Goal: Information Seeking & Learning: Learn about a topic

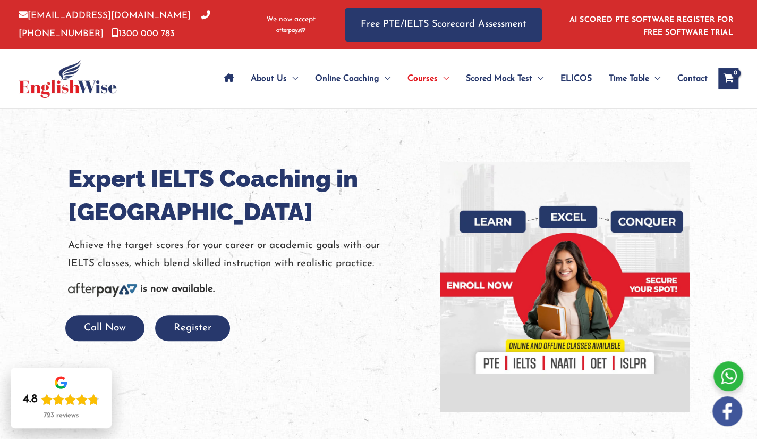
click at [172, 104] on div "About Us Menu Toggle Our Story Testimonials Online Coaching Menu Toggle Online …" at bounding box center [379, 78] width 720 height 58
click at [584, 337] on img at bounding box center [565, 287] width 250 height 250
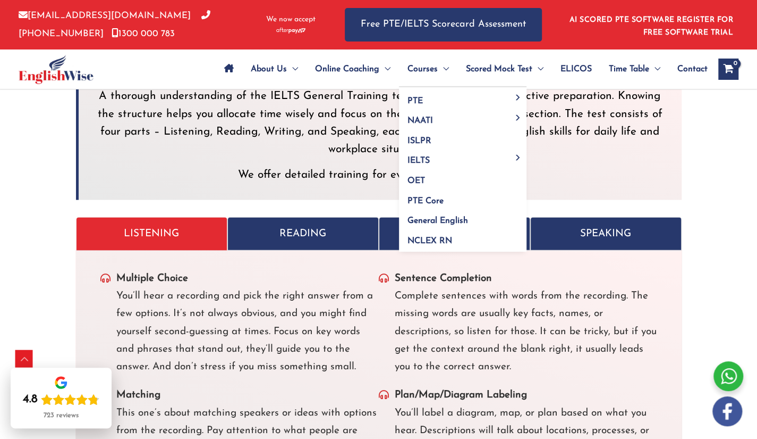
scroll to position [3511, 0]
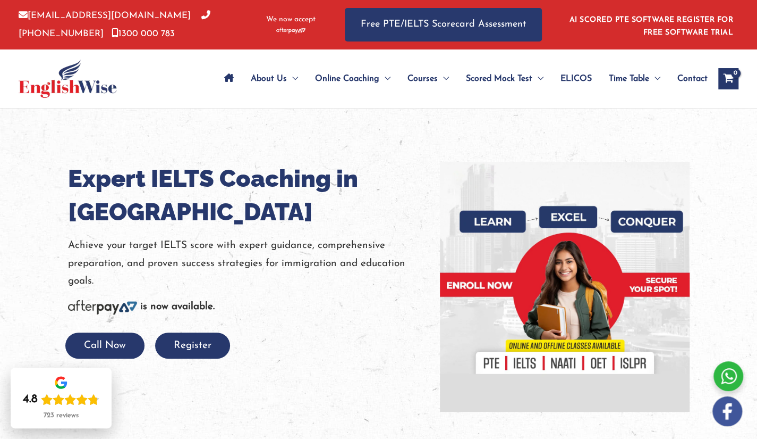
click at [164, 122] on div at bounding box center [378, 286] width 757 height 356
